Goal: Check status: Check status

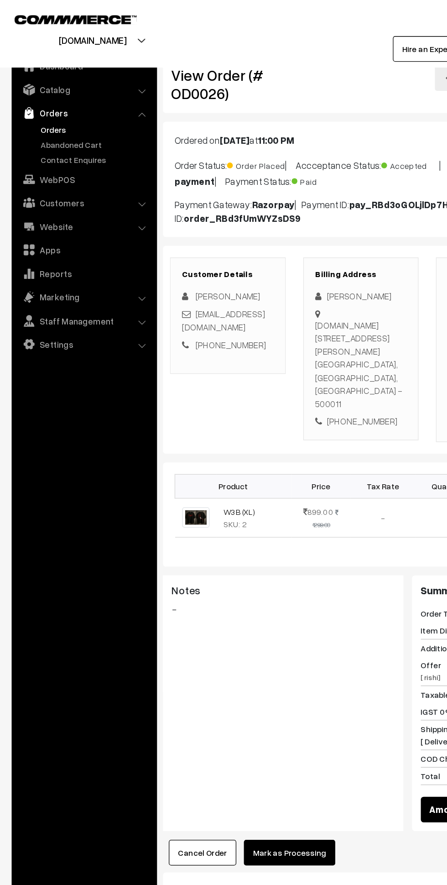
click at [44, 101] on link "Orders" at bounding box center [75, 102] width 90 height 10
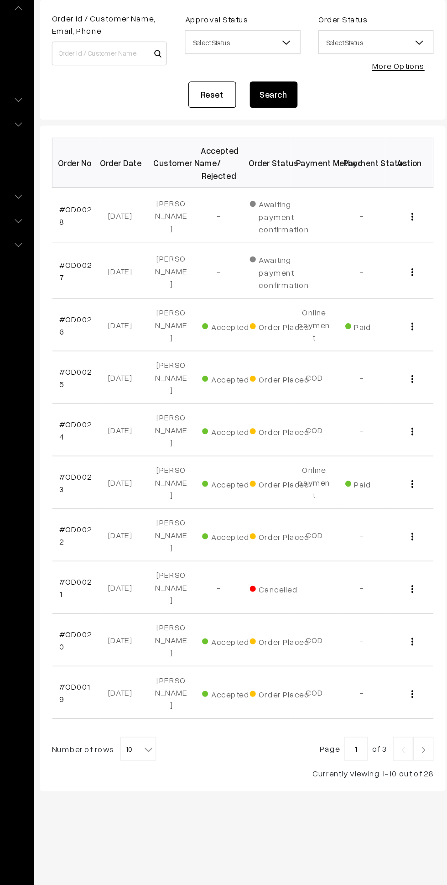
click at [190, 648] on span "10" at bounding box center [203, 657] width 26 height 18
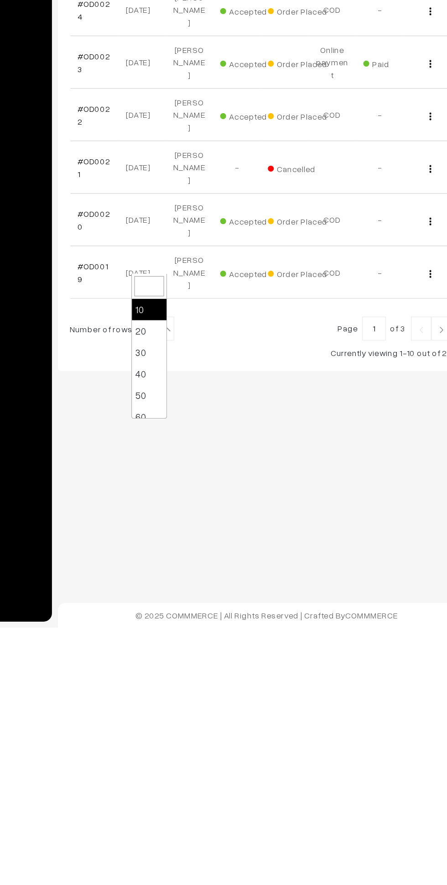
select select "30"
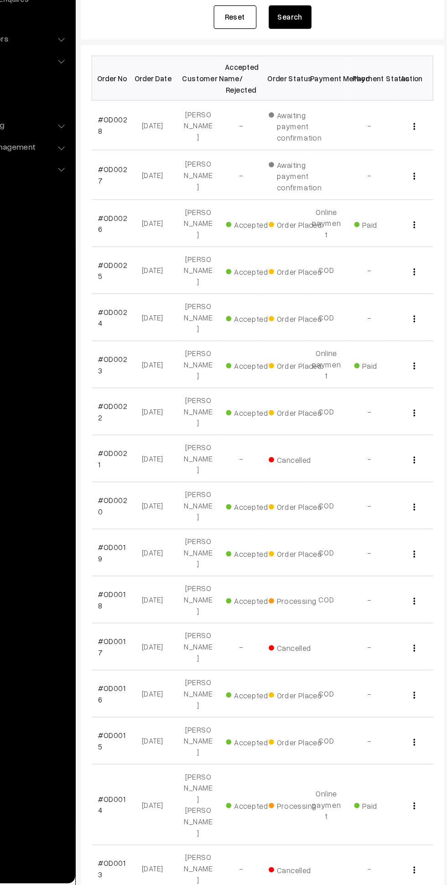
scroll to position [15, 0]
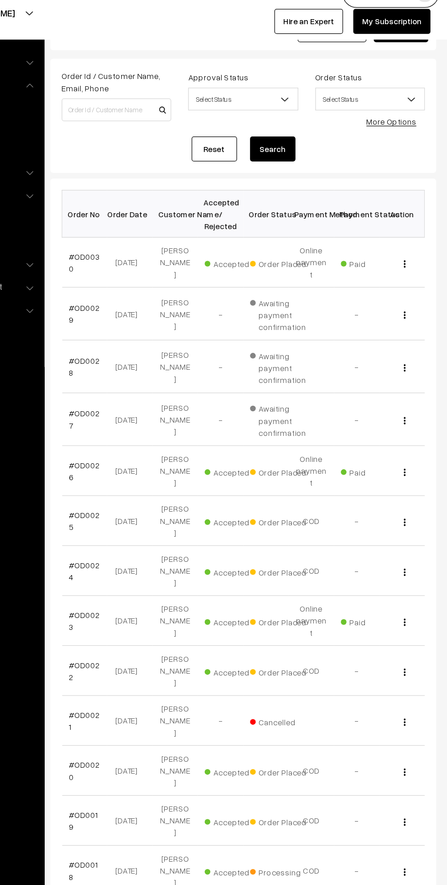
scroll to position [15, 0]
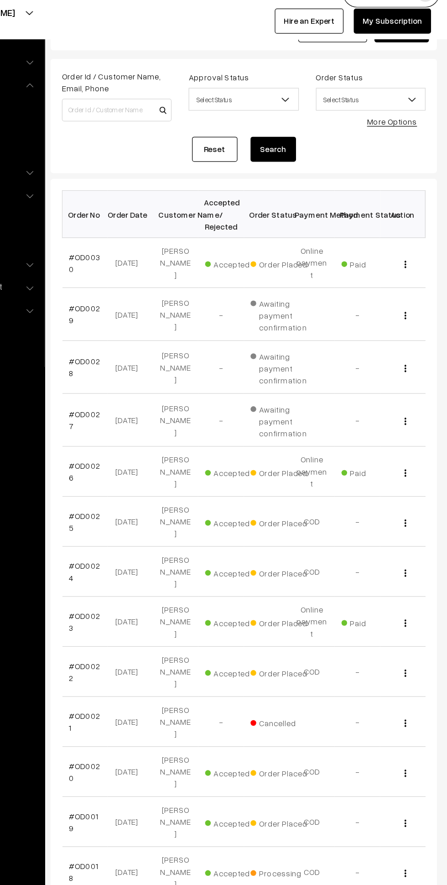
click at [413, 231] on img "button" at bounding box center [412, 234] width 1 height 6
click at [393, 242] on link "View" at bounding box center [373, 246] width 78 height 20
